Goal: Task Accomplishment & Management: Manage account settings

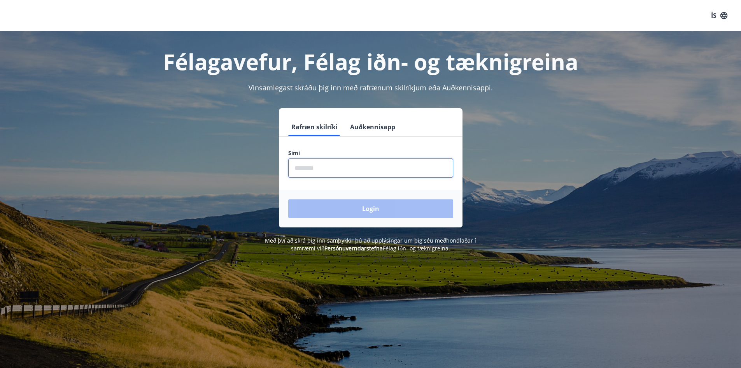
click at [364, 160] on input "phone" at bounding box center [370, 167] width 165 height 19
type input "********"
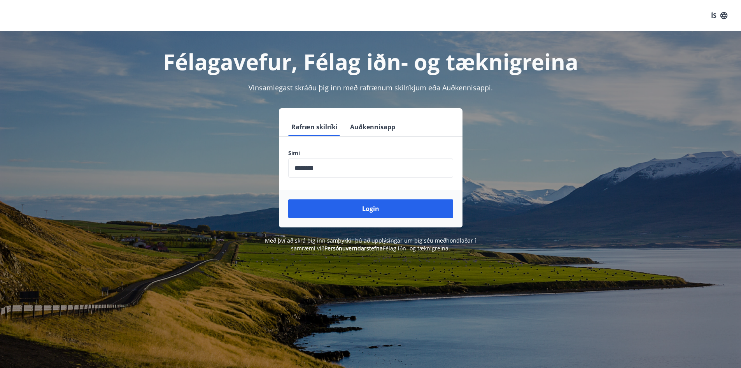
click at [346, 218] on div "Login" at bounding box center [371, 208] width 184 height 37
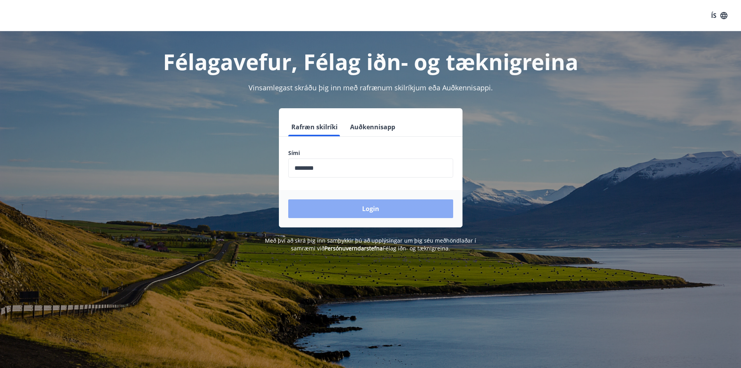
click at [347, 216] on button "Login" at bounding box center [370, 208] width 165 height 19
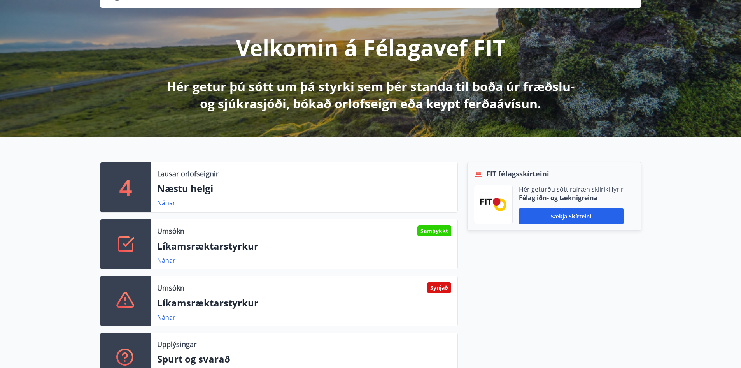
scroll to position [78, 0]
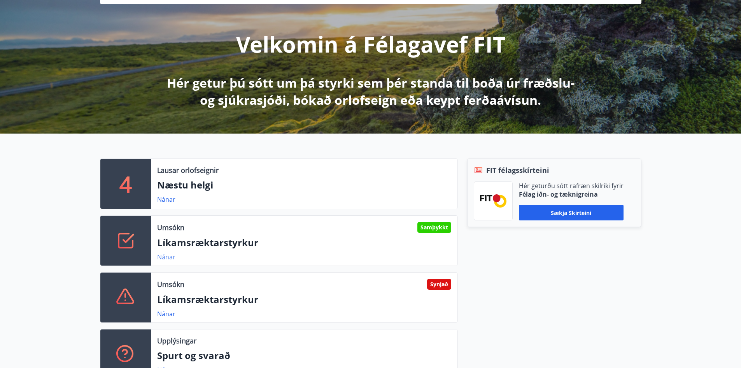
click at [168, 256] on link "Nánar" at bounding box center [166, 256] width 18 height 9
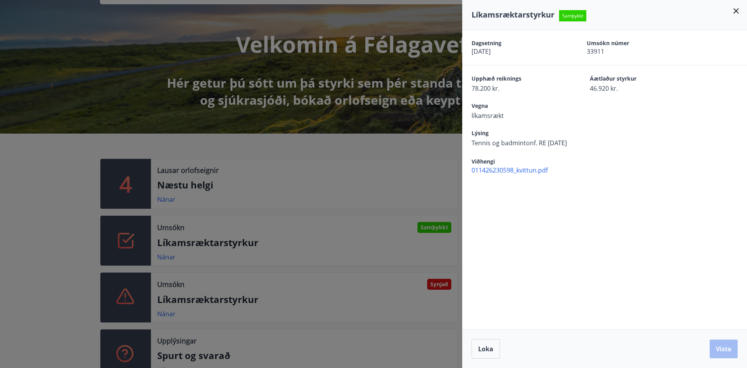
click at [735, 10] on icon at bounding box center [735, 10] width 5 height 5
